Goal: Book appointment/travel/reservation

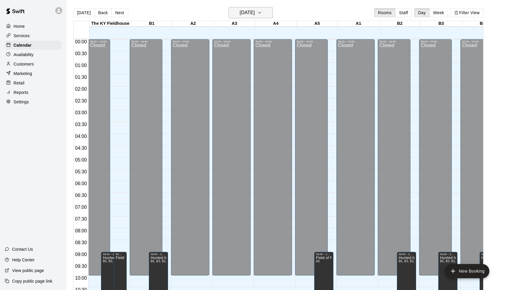
scroll to position [302, 0]
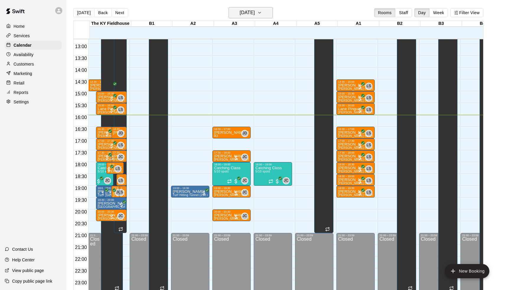
click at [253, 10] on h6 "[DATE]" at bounding box center [247, 13] width 15 height 8
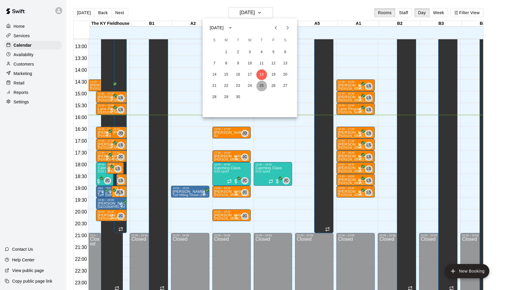
click at [265, 87] on button "25" at bounding box center [261, 86] width 11 height 11
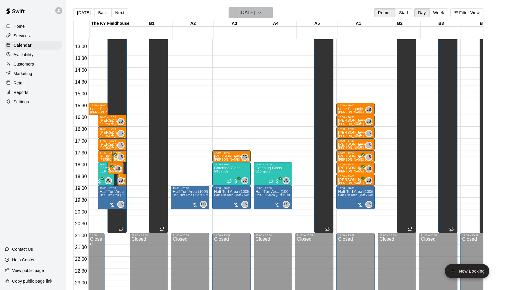
click at [255, 13] on h6 "Thursday Sep 25" at bounding box center [247, 13] width 15 height 8
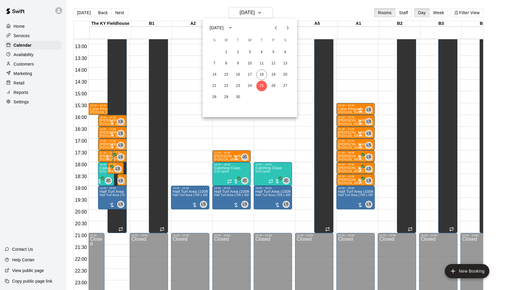
click at [287, 27] on icon "Next month" at bounding box center [287, 27] width 7 height 7
click at [263, 54] on button "2" at bounding box center [261, 52] width 11 height 11
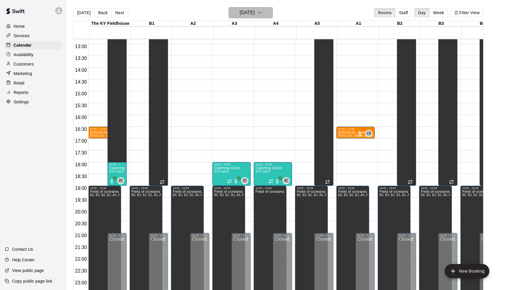
click at [248, 14] on h6 "Thursday Oct 02" at bounding box center [247, 13] width 15 height 8
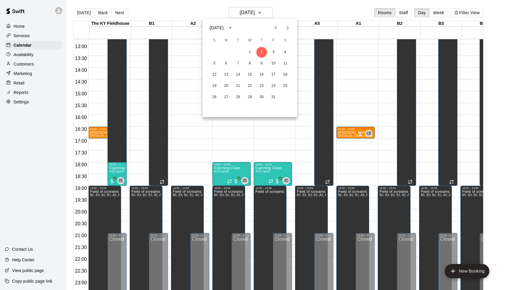
click at [305, 161] on div at bounding box center [252, 145] width 505 height 290
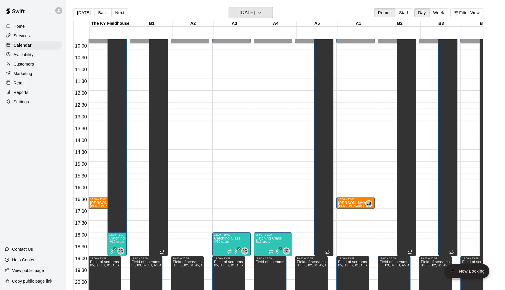
scroll to position [223, 0]
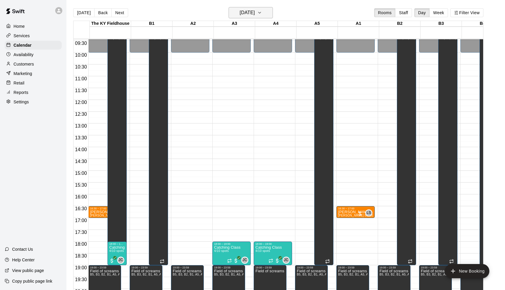
click at [249, 12] on h6 "Thursday Oct 02" at bounding box center [247, 13] width 15 height 8
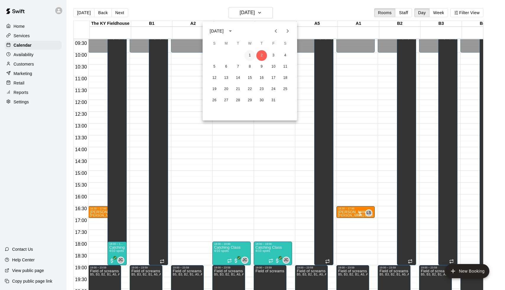
click at [249, 55] on button "1" at bounding box center [249, 55] width 11 height 11
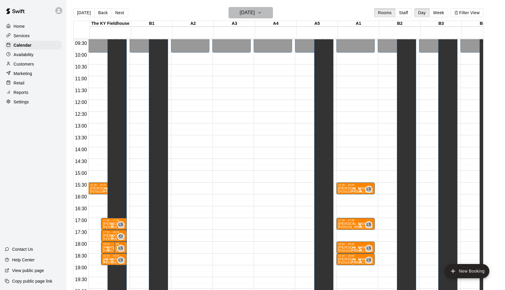
click at [251, 17] on h6 "Wednesday Oct 01" at bounding box center [247, 13] width 15 height 8
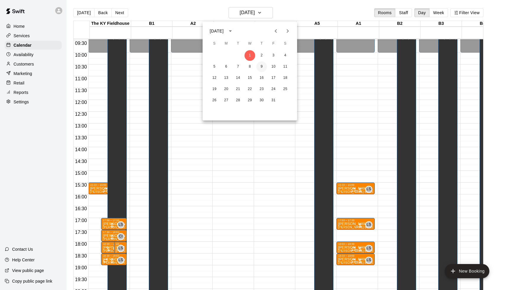
click at [261, 71] on button "9" at bounding box center [261, 66] width 11 height 11
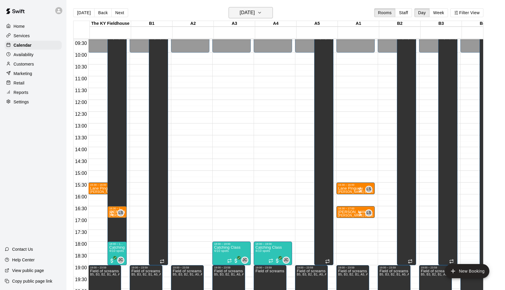
click at [254, 17] on h6 "Thursday Oct 09" at bounding box center [247, 13] width 15 height 8
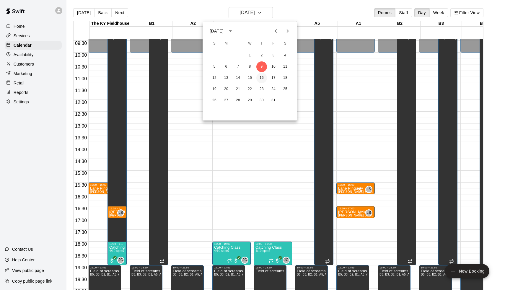
click at [264, 83] on button "16" at bounding box center [261, 78] width 11 height 11
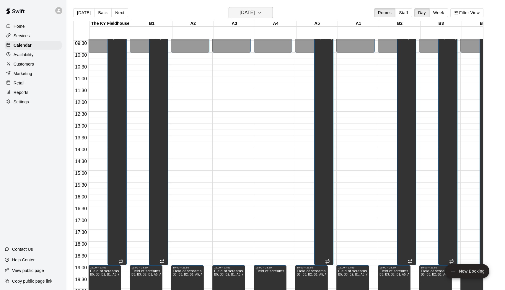
click at [254, 17] on h6 "Thursday Oct 16" at bounding box center [247, 13] width 15 height 8
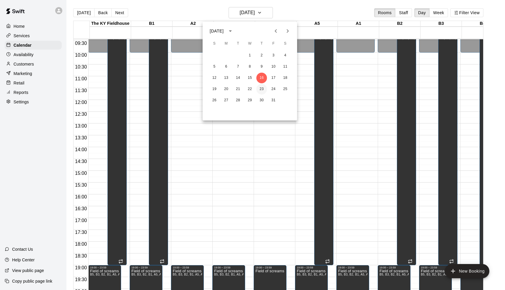
click at [258, 90] on button "23" at bounding box center [261, 89] width 11 height 11
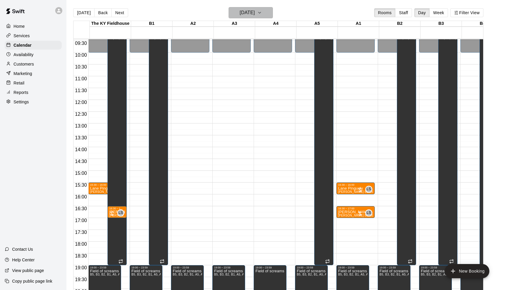
click at [252, 15] on h6 "Thursday Oct 23" at bounding box center [247, 13] width 15 height 8
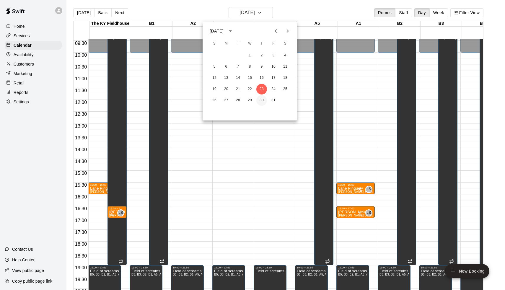
click at [261, 104] on button "30" at bounding box center [261, 100] width 11 height 11
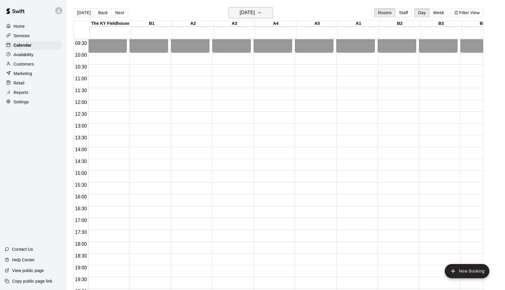
click at [255, 17] on h6 "Thursday Oct 30" at bounding box center [247, 13] width 15 height 8
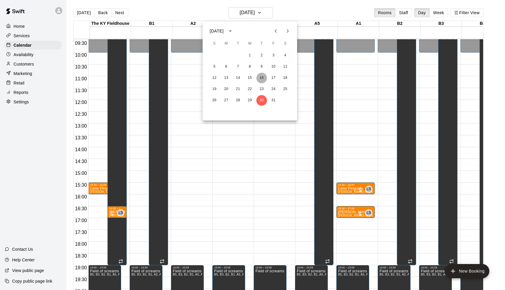
click at [261, 78] on button "16" at bounding box center [261, 78] width 11 height 11
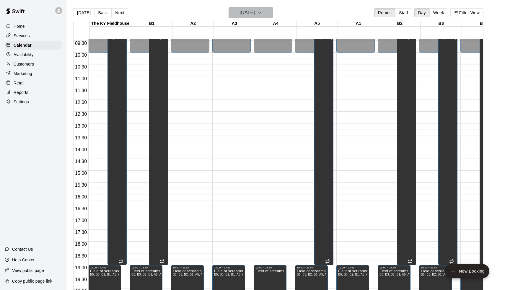
click at [254, 16] on h6 "Thursday Oct 16" at bounding box center [247, 13] width 15 height 8
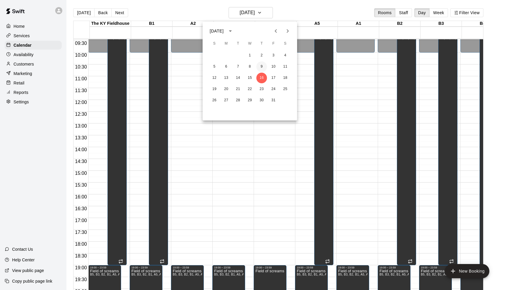
click at [260, 67] on button "9" at bounding box center [261, 66] width 11 height 11
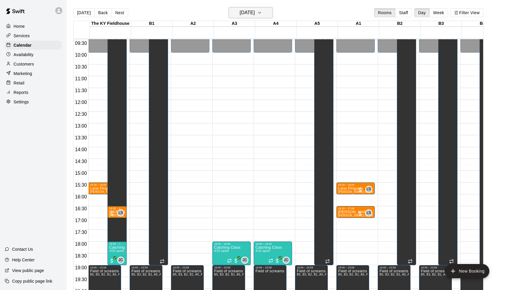
click at [254, 17] on h6 "Thursday Oct 09" at bounding box center [247, 13] width 15 height 8
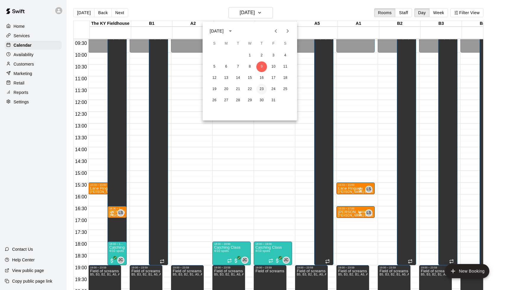
click at [260, 89] on button "23" at bounding box center [261, 89] width 11 height 11
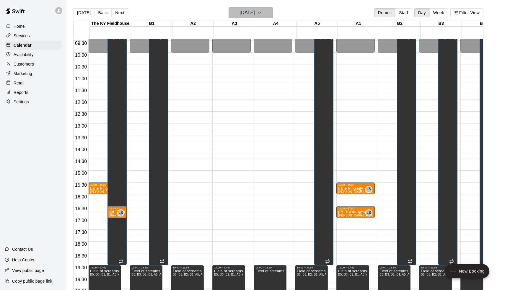
click at [255, 17] on h6 "Thursday Oct 23" at bounding box center [247, 13] width 15 height 8
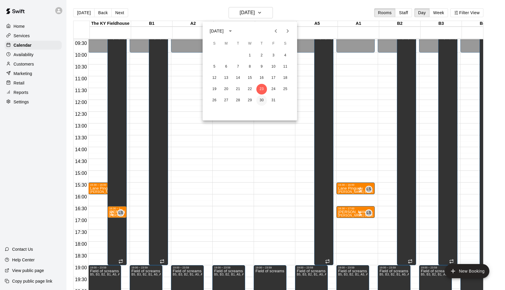
click at [260, 103] on button "30" at bounding box center [261, 100] width 11 height 11
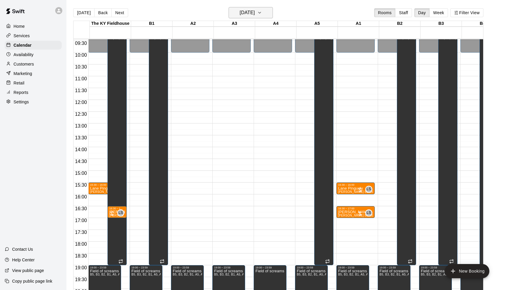
click at [248, 17] on h6 "Thursday Oct 30" at bounding box center [247, 13] width 15 height 8
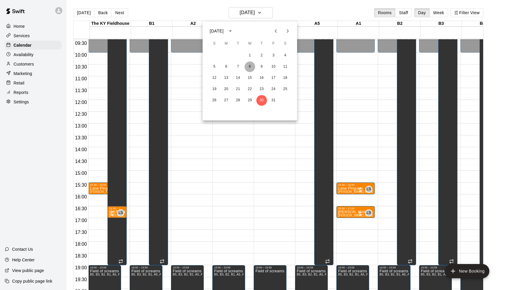
click at [251, 70] on button "8" at bounding box center [249, 66] width 11 height 11
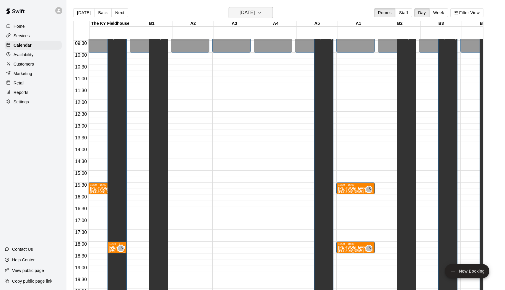
click at [251, 18] on button "Wednesday Oct 08" at bounding box center [251, 12] width 44 height 11
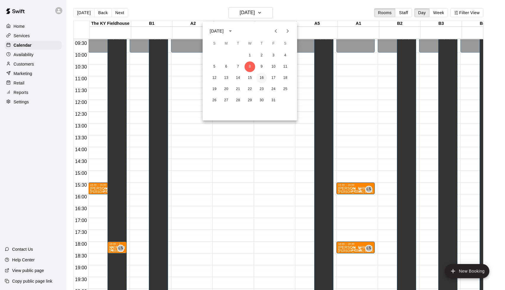
click at [260, 74] on button "16" at bounding box center [261, 78] width 11 height 11
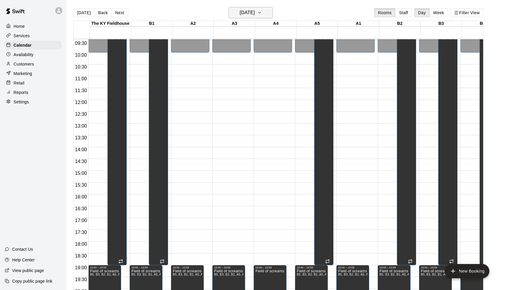
click at [252, 15] on h6 "Thursday Oct 16" at bounding box center [247, 13] width 15 height 8
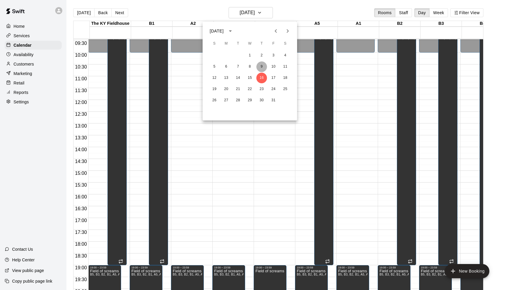
click at [259, 68] on button "9" at bounding box center [261, 66] width 11 height 11
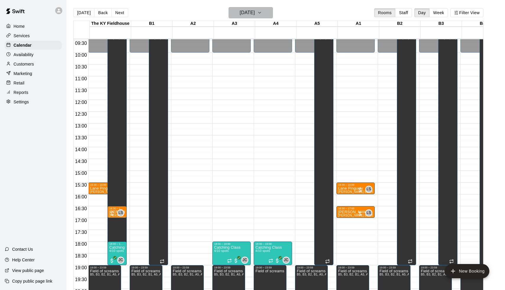
click at [255, 17] on h6 "Thursday Oct 09" at bounding box center [247, 13] width 15 height 8
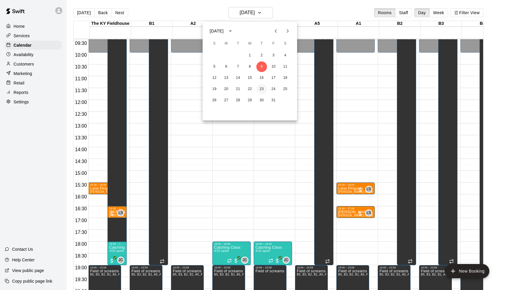
click at [261, 89] on button "23" at bounding box center [261, 89] width 11 height 11
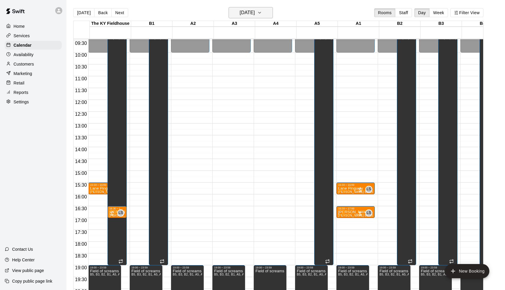
click at [251, 17] on h6 "Thursday Oct 23" at bounding box center [247, 13] width 15 height 8
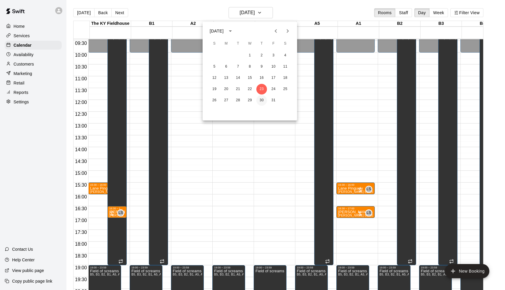
click at [260, 101] on button "30" at bounding box center [261, 100] width 11 height 11
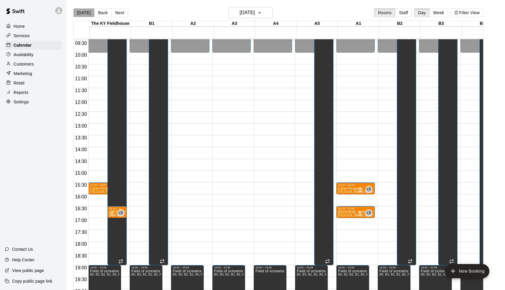
click at [84, 17] on button "[DATE]" at bounding box center [83, 12] width 21 height 9
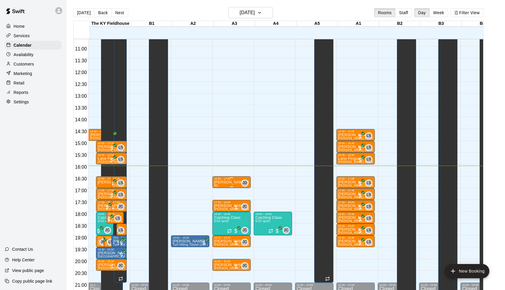
scroll to position [253, 0]
click at [252, 11] on button "[DATE]" at bounding box center [251, 12] width 44 height 11
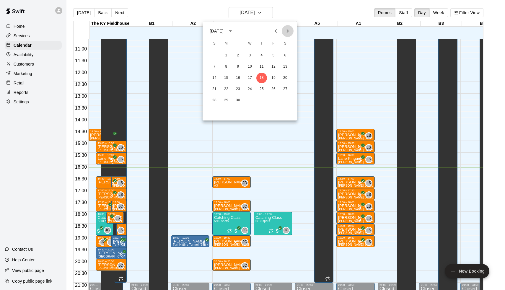
click at [291, 30] on icon "Next month" at bounding box center [287, 30] width 7 height 7
click at [294, 14] on div at bounding box center [252, 145] width 505 height 290
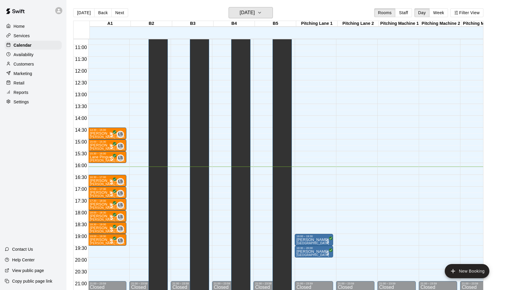
scroll to position [255, 248]
click at [323, 17] on div "Today Back Next Thursday Sep 18 Rooms Staff Day Week Filter View" at bounding box center [278, 14] width 410 height 14
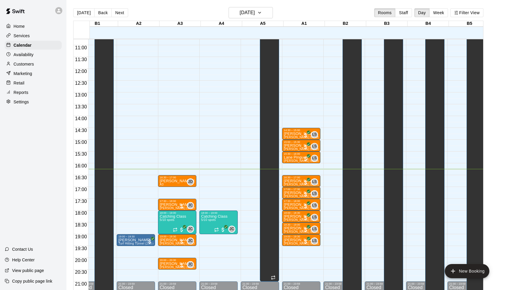
scroll to position [0, 46]
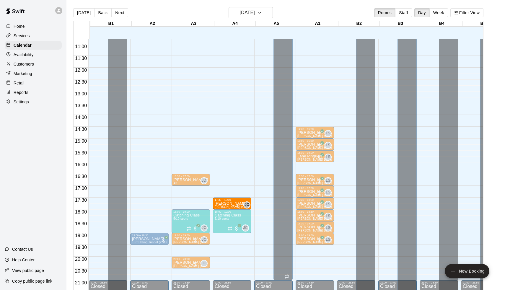
drag, startPoint x: 193, startPoint y: 203, endPoint x: 231, endPoint y: 207, distance: 37.7
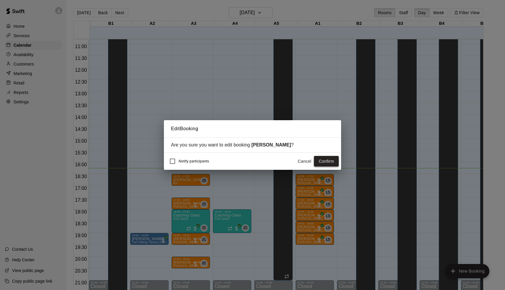
click at [330, 161] on button "Confirm" at bounding box center [326, 161] width 25 height 11
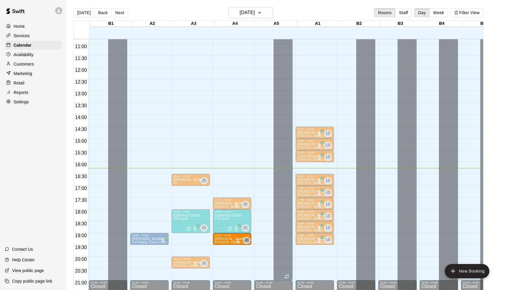
drag, startPoint x: 191, startPoint y: 240, endPoint x: 223, endPoint y: 243, distance: 32.0
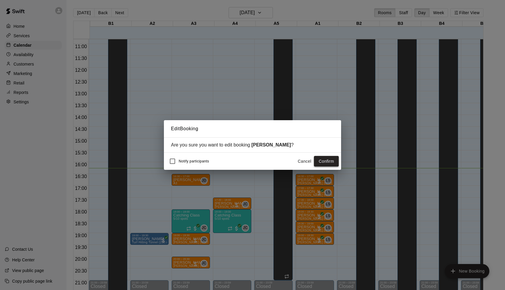
click at [335, 162] on button "Confirm" at bounding box center [326, 161] width 25 height 11
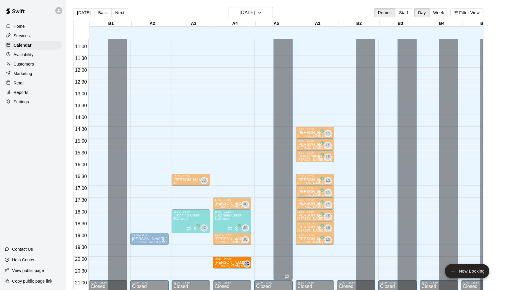
drag, startPoint x: 187, startPoint y: 263, endPoint x: 223, endPoint y: 262, distance: 36.0
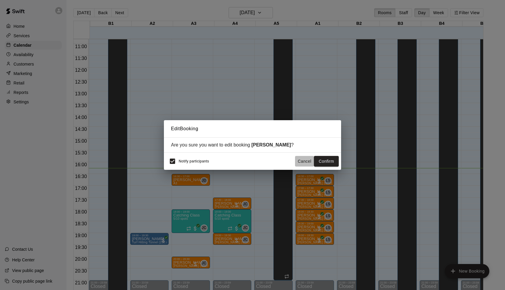
click at [299, 161] on button "Cancel" at bounding box center [304, 161] width 19 height 11
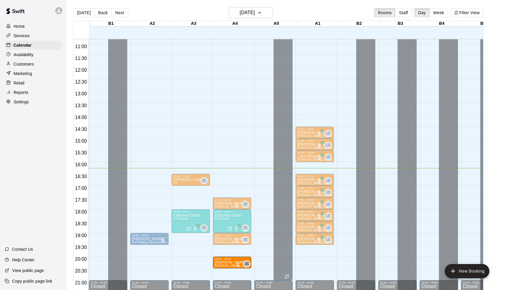
drag, startPoint x: 183, startPoint y: 265, endPoint x: 243, endPoint y: 265, distance: 59.6
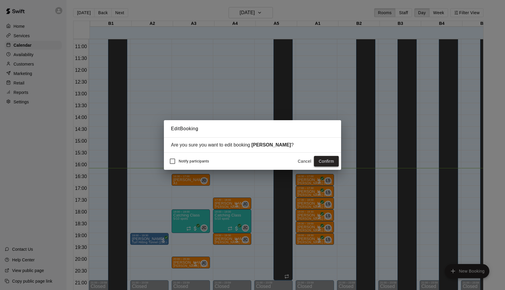
click at [332, 161] on button "Confirm" at bounding box center [326, 161] width 25 height 11
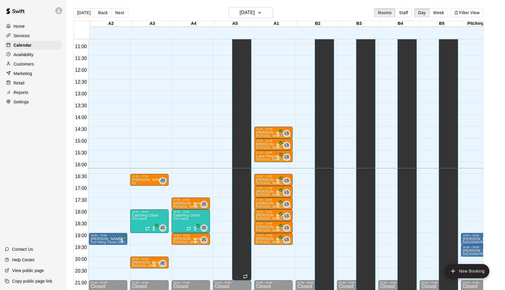
scroll to position [255, 68]
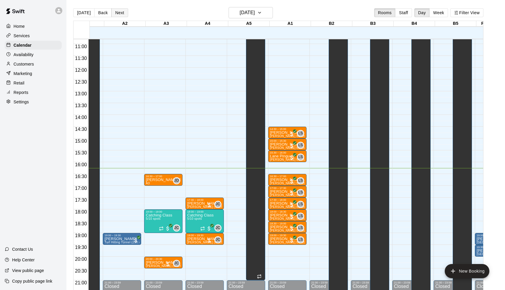
click at [116, 13] on button "Next" at bounding box center [119, 12] width 17 height 9
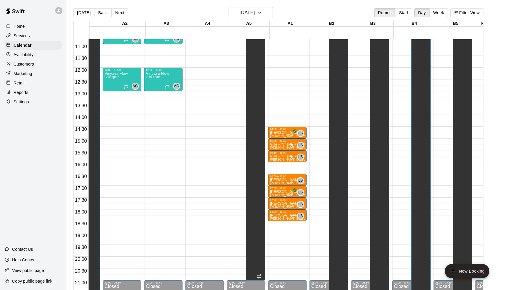
scroll to position [255, 24]
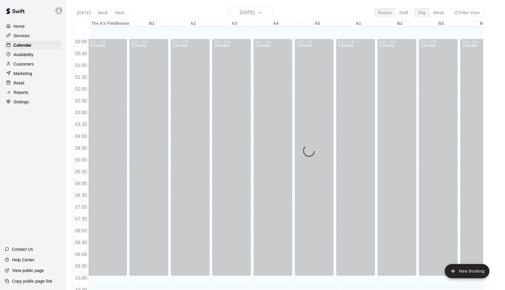
scroll to position [292, 0]
